Goal: Understand process/instructions: Learn how to perform a task or action

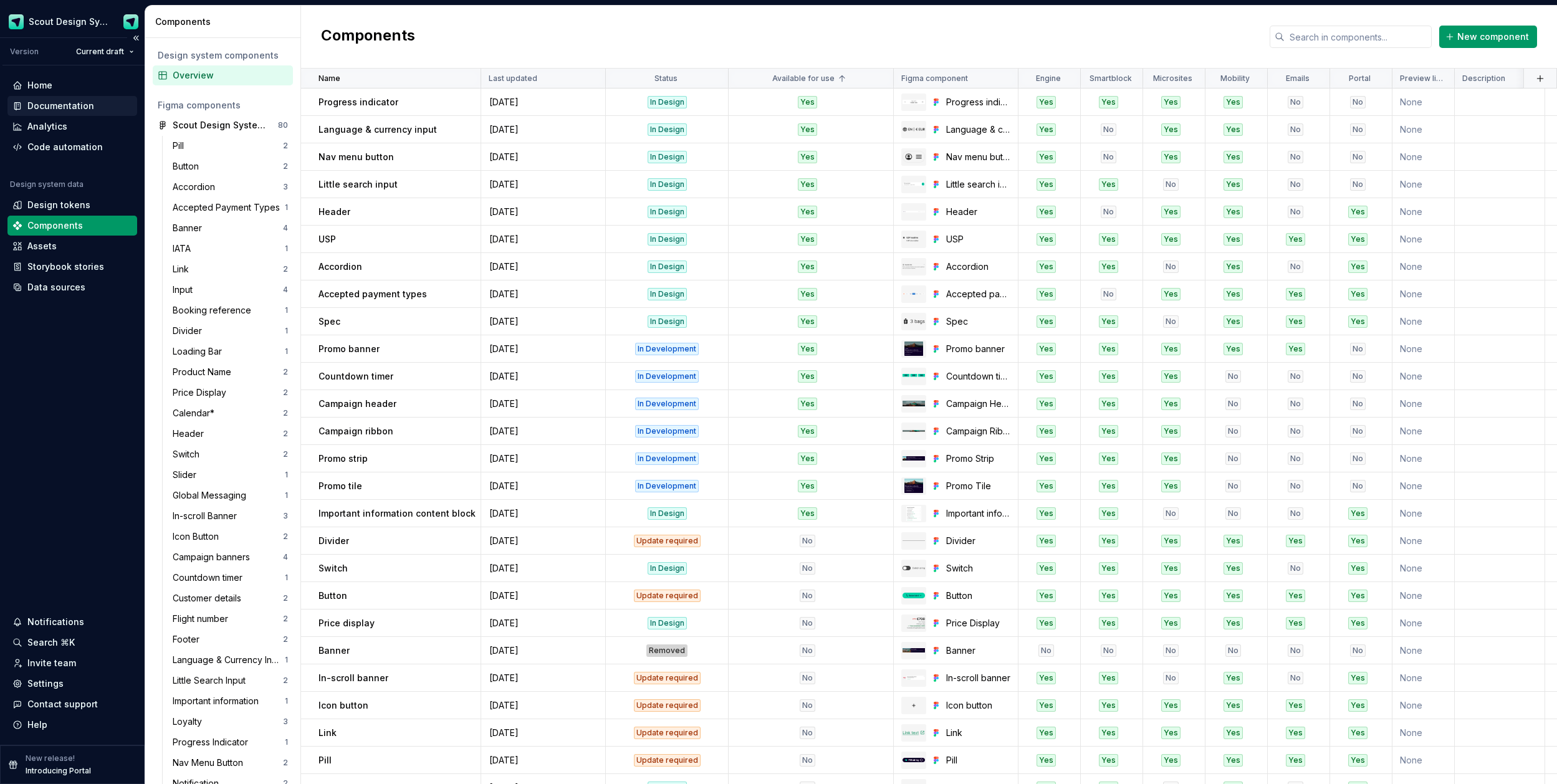
click at [70, 106] on div "Documentation" at bounding box center [60, 106] width 66 height 13
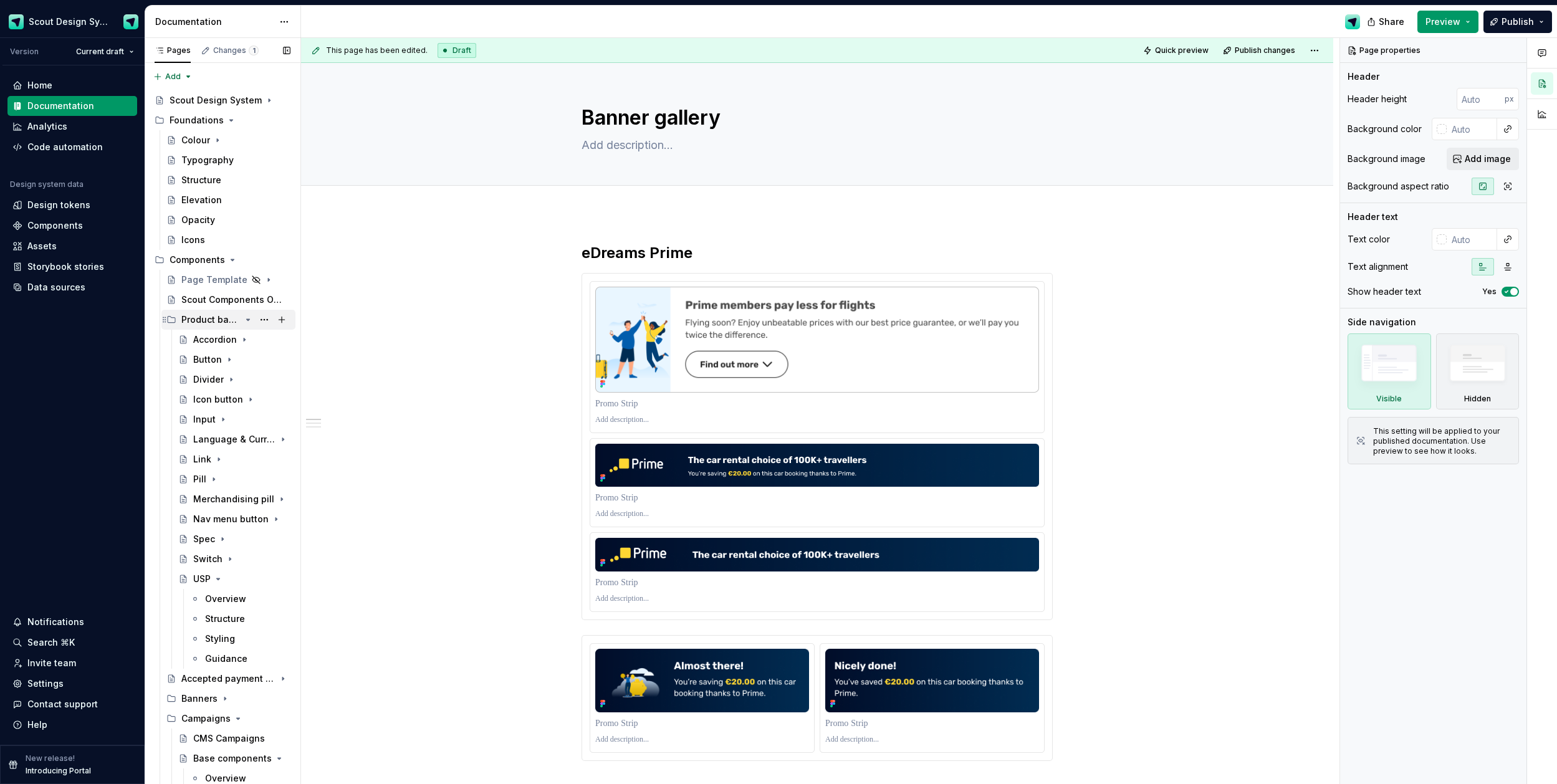
click at [248, 322] on icon "Page tree" at bounding box center [248, 319] width 10 height 10
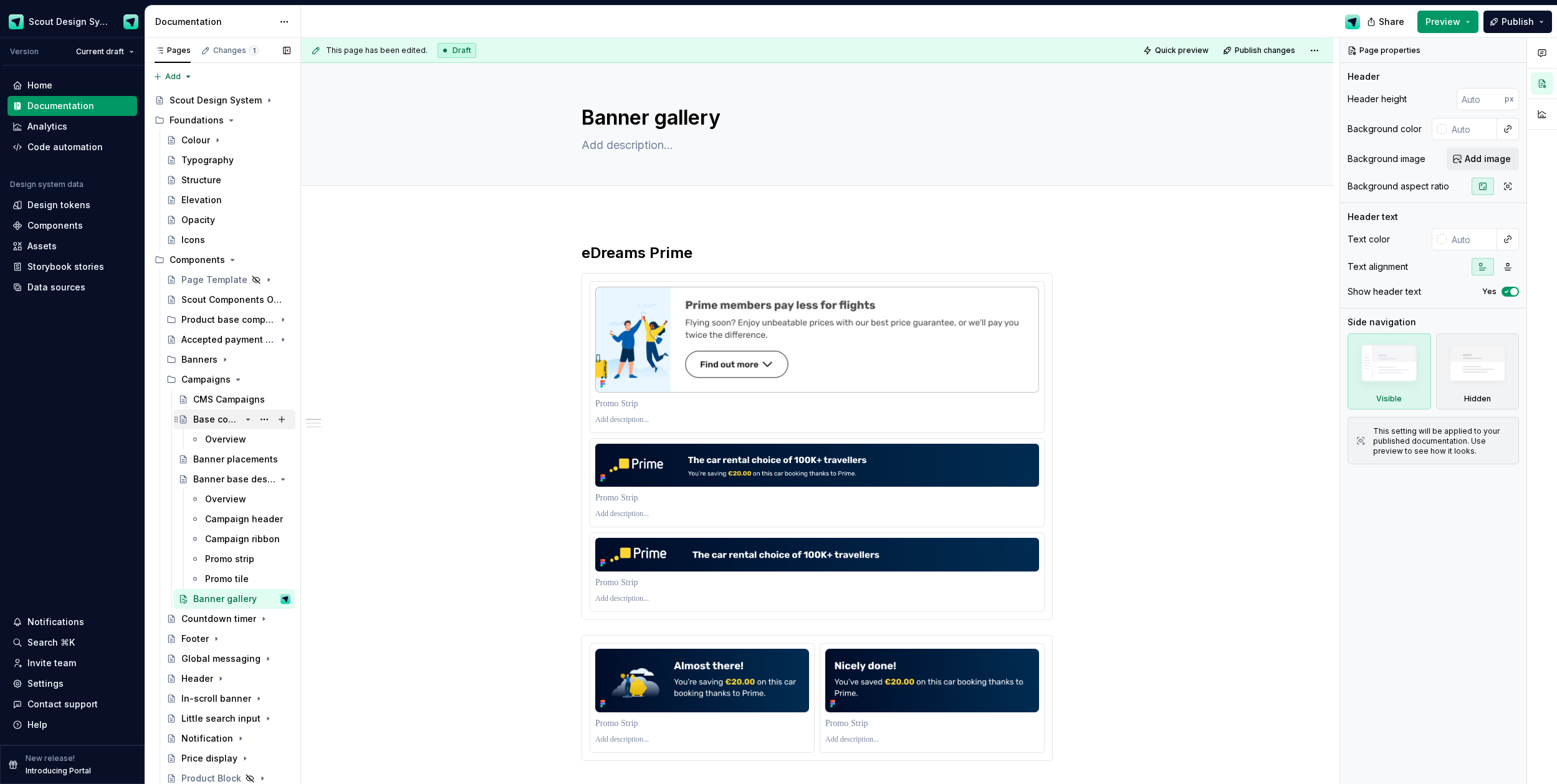
click at [216, 422] on div "Base components" at bounding box center [216, 419] width 47 height 13
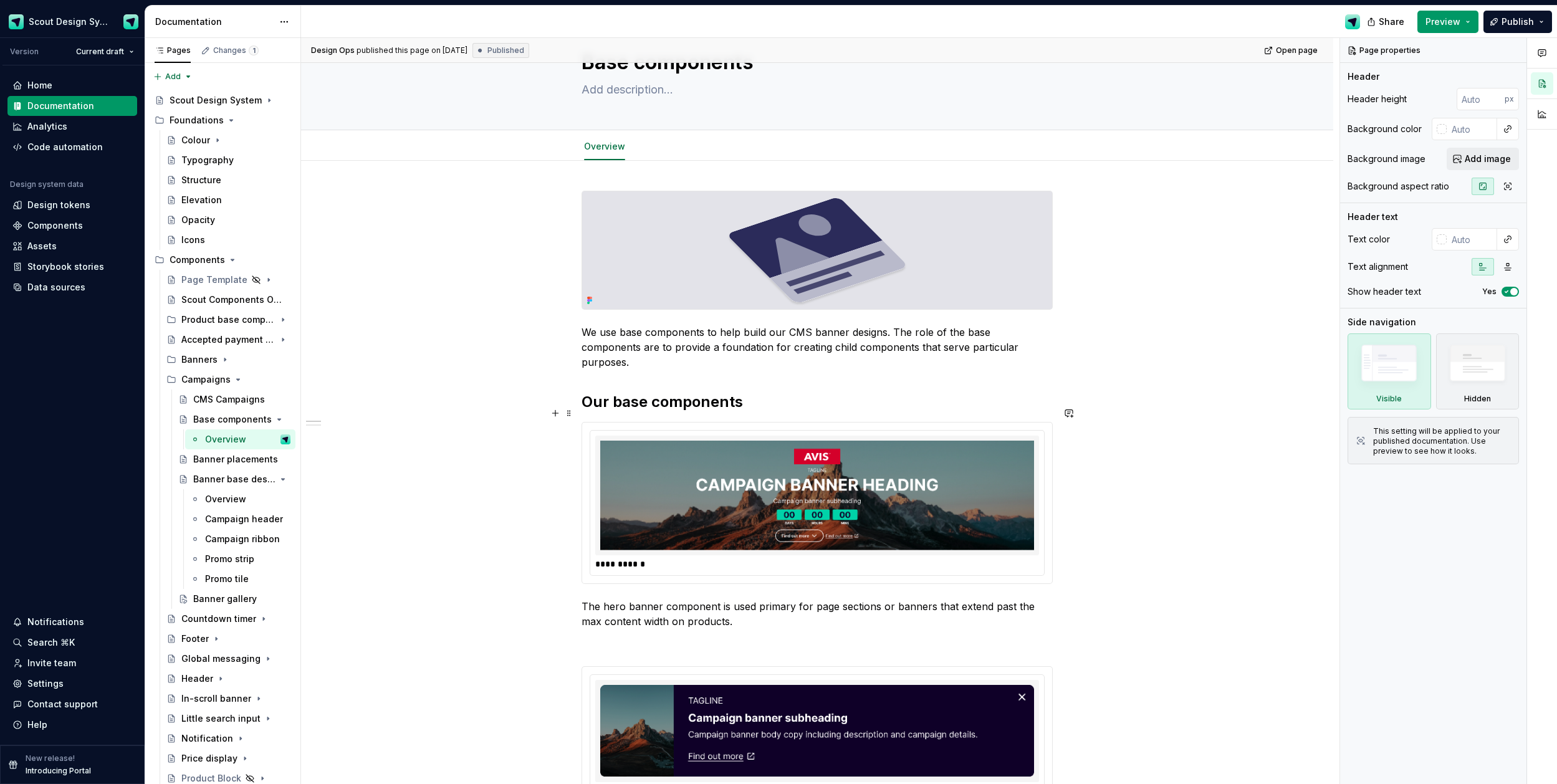
scroll to position [60, 0]
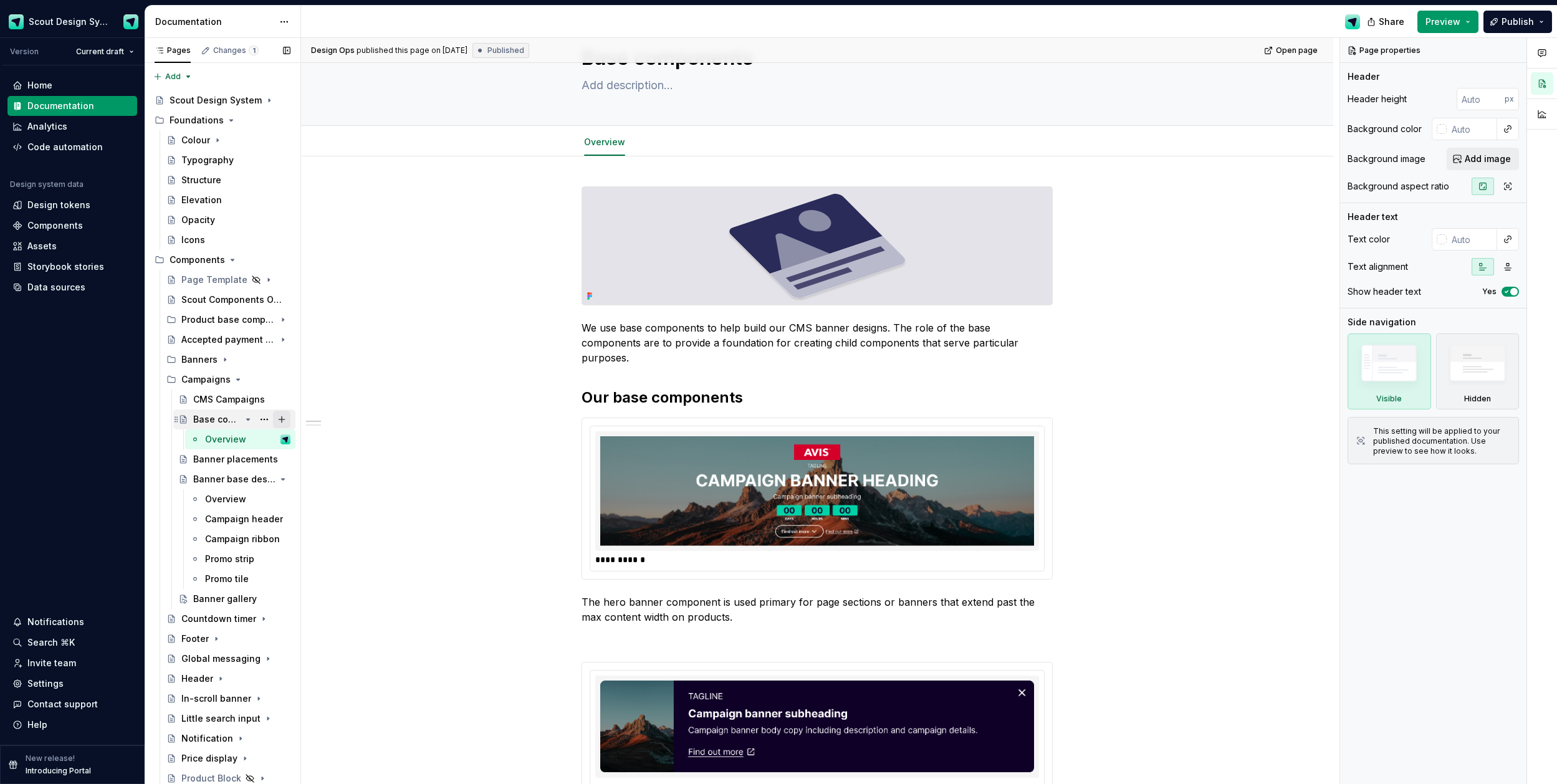
click at [285, 421] on button "Page tree" at bounding box center [281, 418] width 17 height 17
type textarea "*"
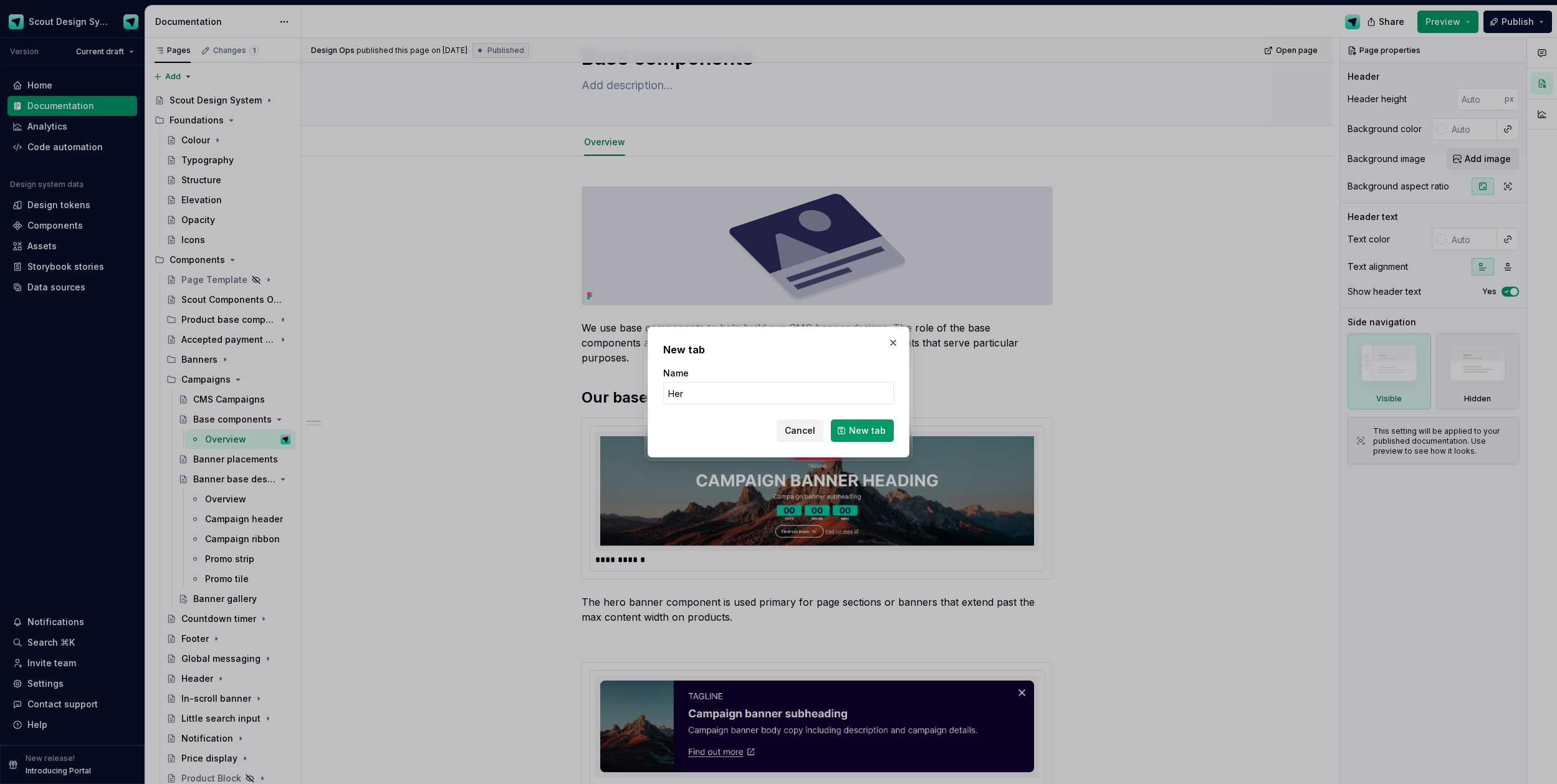
type input "Hero banner"
click at [855, 433] on span "New tab" at bounding box center [867, 430] width 37 height 13
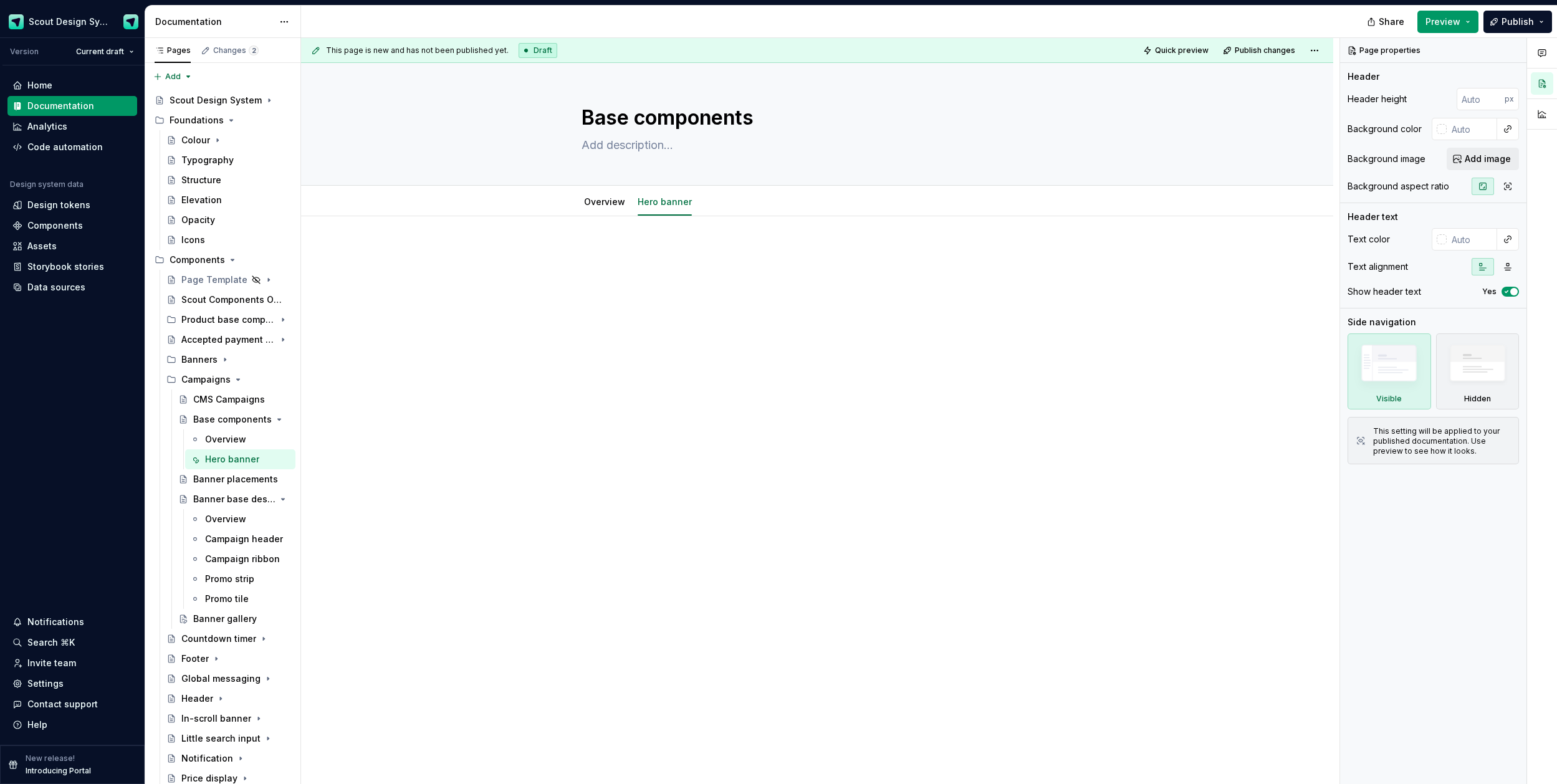
type textarea "*"
